Goal: Information Seeking & Learning: Stay updated

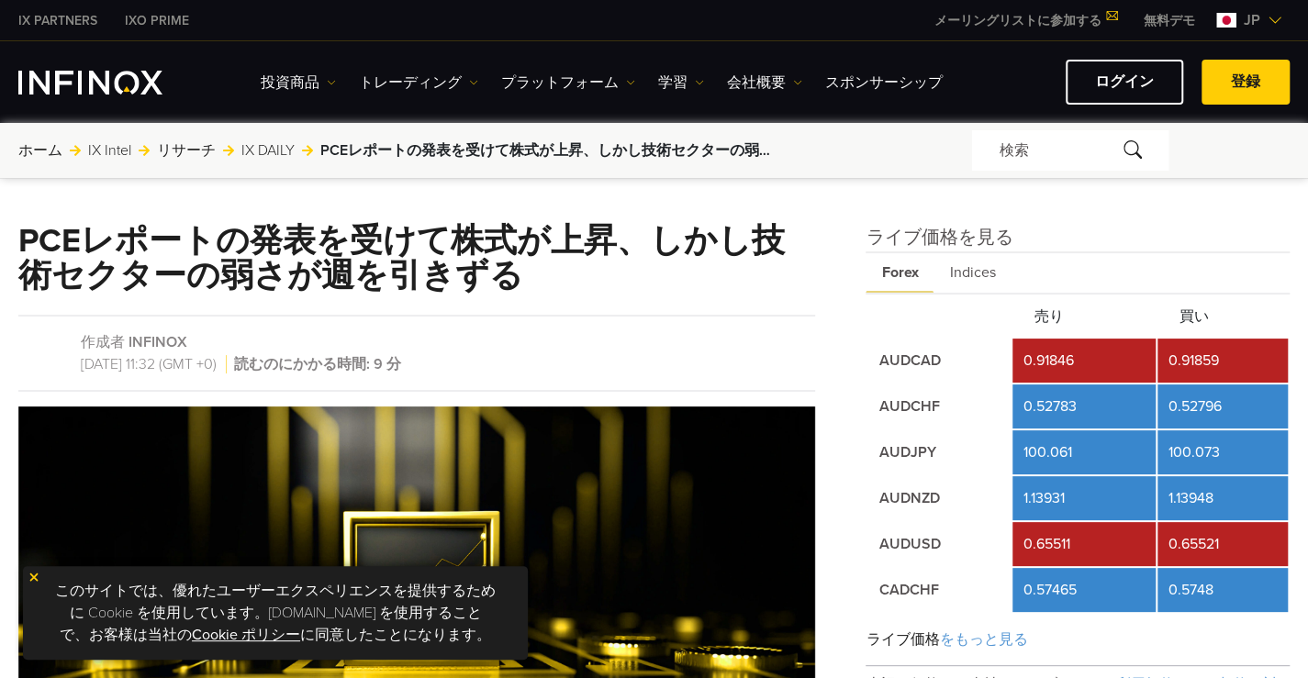
click at [1231, 18] on img at bounding box center [1227, 20] width 20 height 15
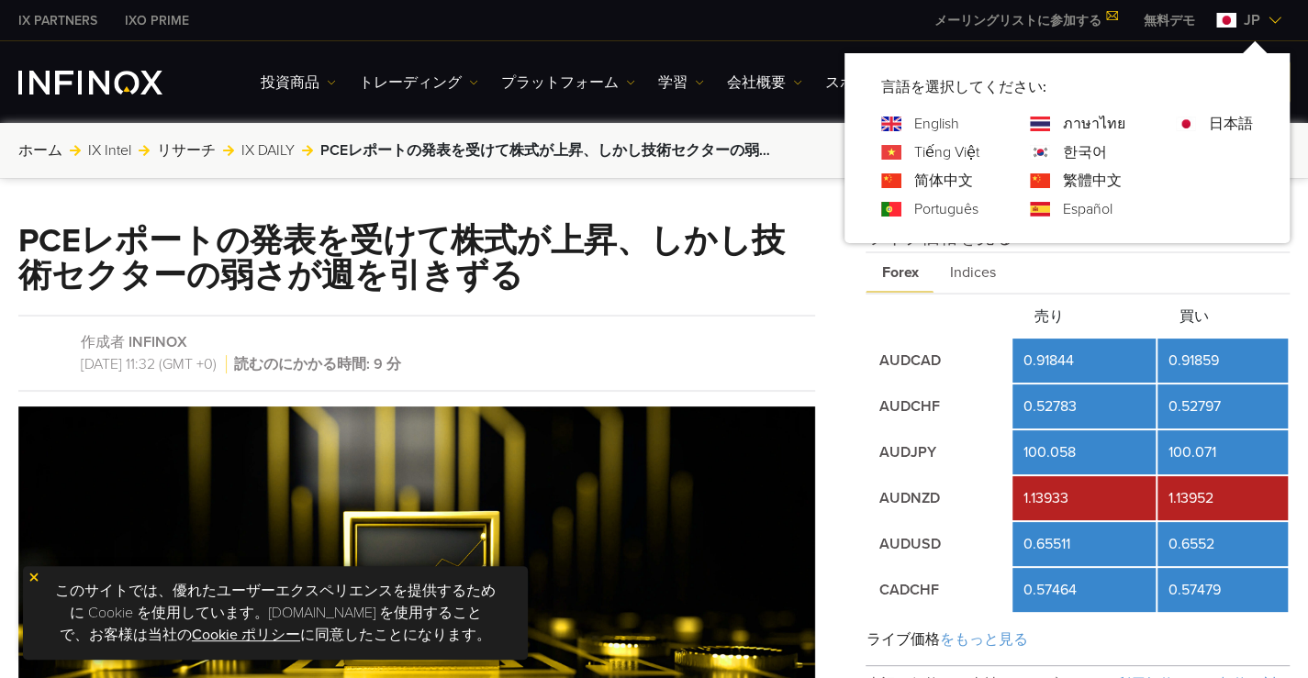
click at [932, 119] on link "English" at bounding box center [936, 124] width 45 height 22
